Goal: Task Accomplishment & Management: Use online tool/utility

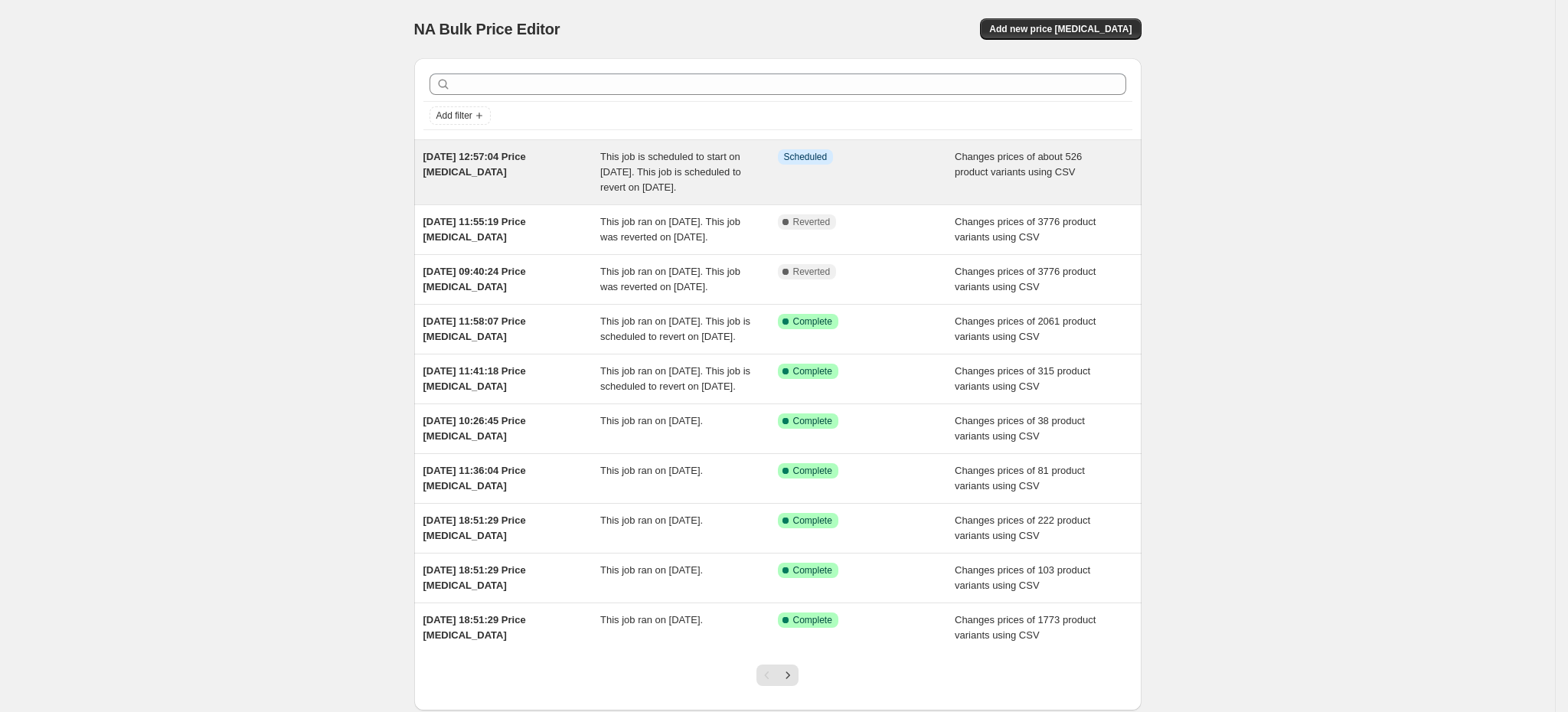
click at [524, 160] on span "[DATE] 12:57:04 Price [MEDICAL_DATA]" at bounding box center [474, 164] width 103 height 27
click at [524, 153] on span "[DATE] 12:57:04 Price [MEDICAL_DATA]" at bounding box center [474, 164] width 103 height 27
